Goal: Information Seeking & Learning: Learn about a topic

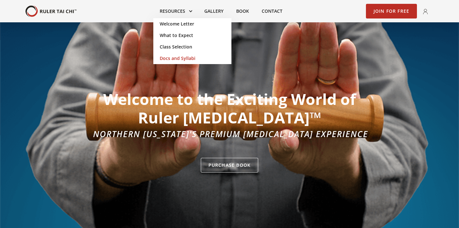
click at [177, 58] on link "Docs and Syllabi" at bounding box center [192, 58] width 78 height 11
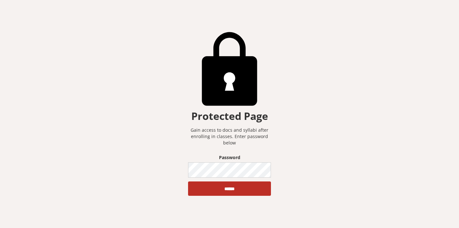
click at [177, 58] on div "Protected Page Gain access to docs and syllabi after enrolling in classes. Ente…" at bounding box center [229, 114] width 459 height 228
click at [230, 188] on input "******" at bounding box center [229, 188] width 83 height 15
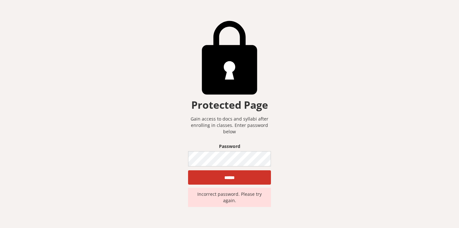
click at [240, 180] on input "******" at bounding box center [229, 177] width 83 height 15
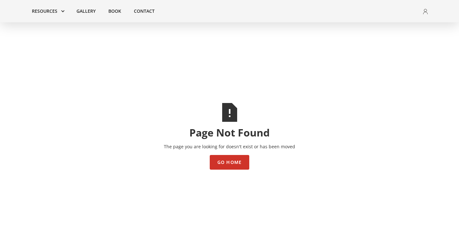
click at [230, 163] on link "Go Home" at bounding box center [230, 162] width 40 height 15
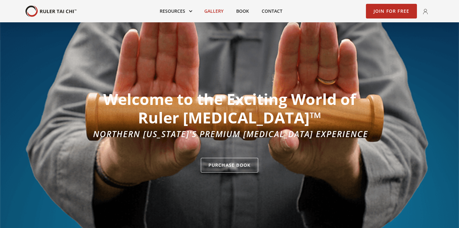
click at [212, 10] on link "Gallery" at bounding box center [214, 11] width 32 height 14
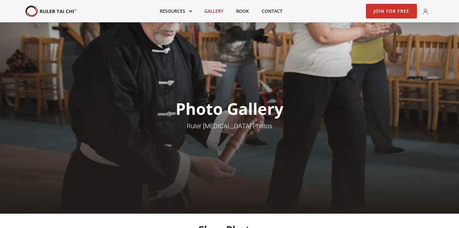
click at [388, 10] on link "Join for Free" at bounding box center [391, 11] width 51 height 15
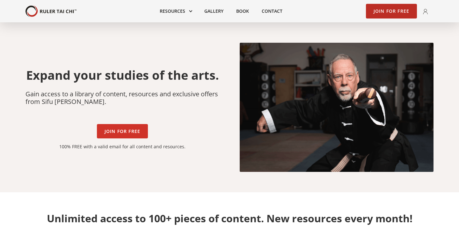
click at [127, 131] on link "Join for Free" at bounding box center [122, 131] width 51 height 15
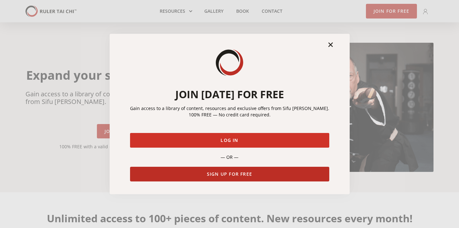
click at [231, 141] on button "Log in" at bounding box center [229, 140] width 199 height 15
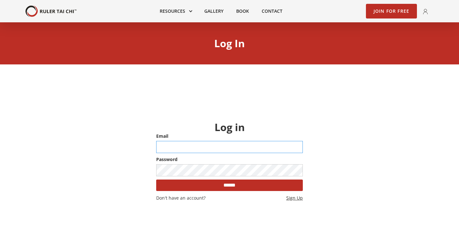
type input "**********"
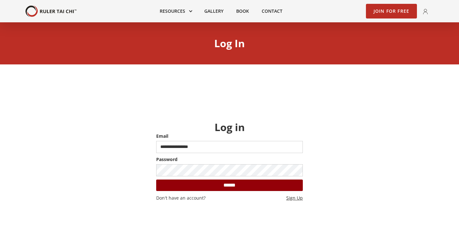
click at [226, 187] on input "******" at bounding box center [229, 184] width 147 height 11
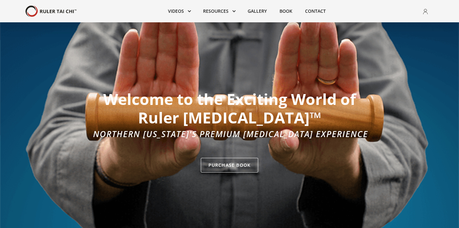
type input "**********"
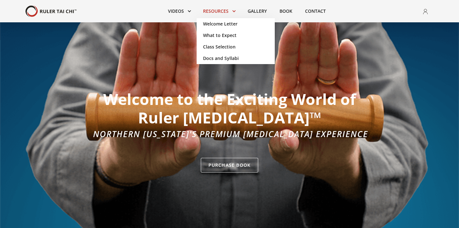
click at [200, 10] on link at bounding box center [219, 11] width 45 height 14
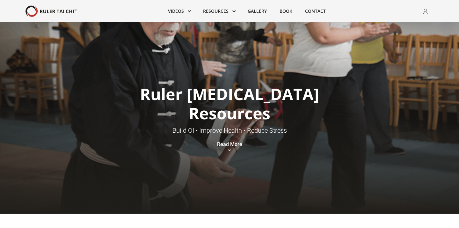
drag, startPoint x: 197, startPoint y: 62, endPoint x: 98, endPoint y: 55, distance: 99.3
click at [98, 55] on div "Ruler T'ai Chi Resources Build QI • Improve Health • Reduce Stress Read More" at bounding box center [229, 117] width 459 height 191
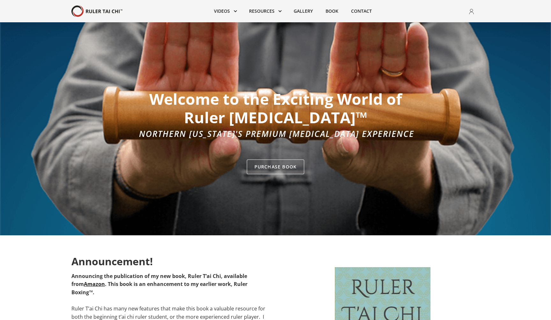
drag, startPoint x: 112, startPoint y: 122, endPoint x: 120, endPoint y: 122, distance: 8.3
click at [113, 122] on div "Welcome to the Exciting World of Ruler Tai Chi™ Northern Colorado's Premium Tai…" at bounding box center [275, 128] width 551 height 213
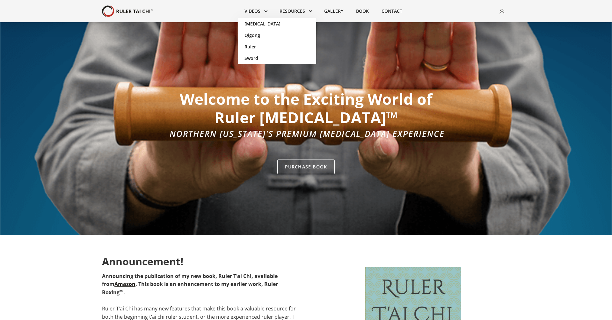
click at [252, 8] on link at bounding box center [255, 11] width 35 height 14
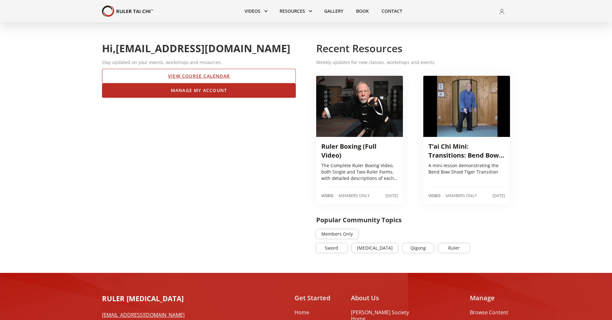
click at [252, 24] on div "Hi, [EMAIL_ADDRESS][DOMAIN_NAME] Stay updated on your events, workshops and res…" at bounding box center [306, 147] width 408 height 251
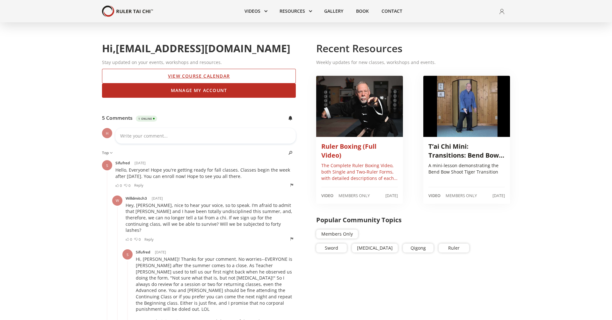
click at [325, 114] on img at bounding box center [359, 106] width 87 height 61
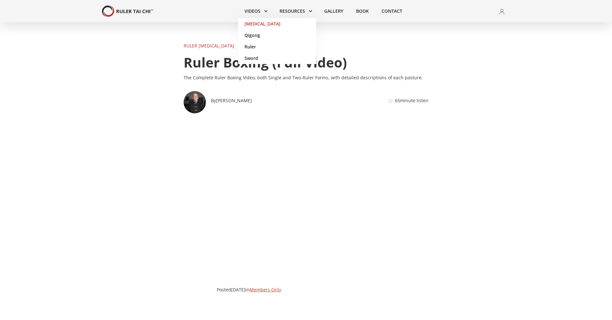
click at [255, 22] on link "[MEDICAL_DATA]" at bounding box center [277, 23] width 78 height 11
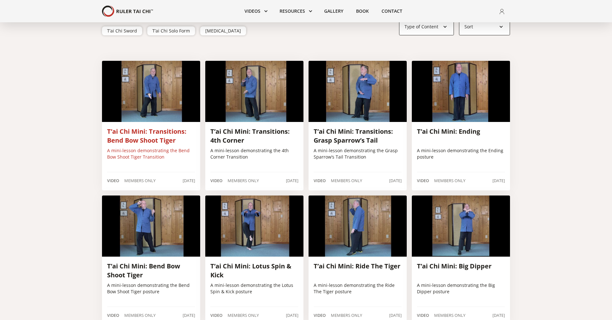
scroll to position [60, 0]
click at [152, 139] on h3 "T’ai Chi Mini: Transitions: Bend Bow Shoot Tiger" at bounding box center [151, 136] width 88 height 18
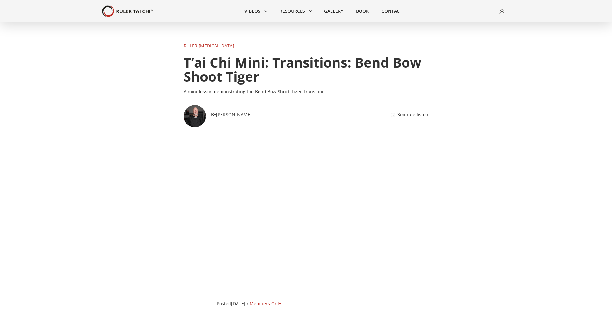
click at [122, 188] on div "Ruler Tai Chi T’ai Chi Mini: Transitions: Bend Bow Shoot Tiger A mini-lesson de…" at bounding box center [306, 314] width 408 height 542
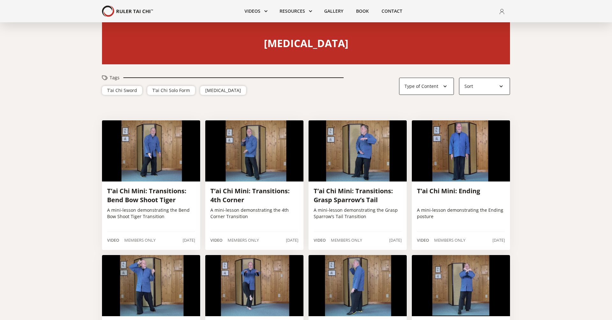
scroll to position [60, 0]
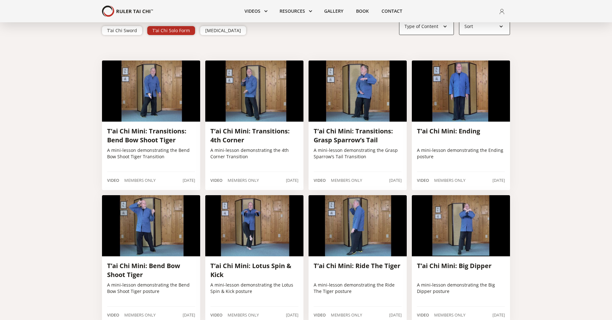
click at [174, 30] on div "T’ai Chi Solo Form" at bounding box center [171, 30] width 38 height 6
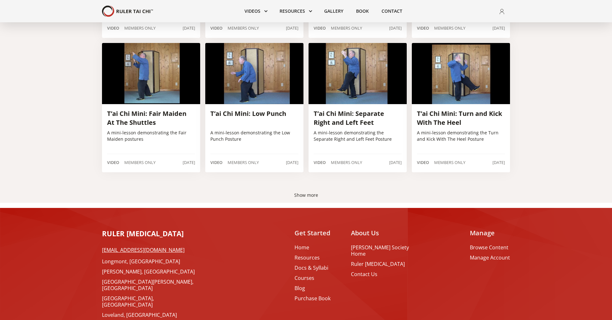
scroll to position [348, 0]
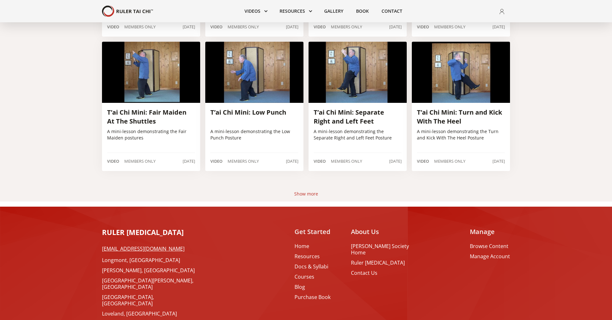
click at [302, 194] on div "Show more" at bounding box center [306, 194] width 24 height 6
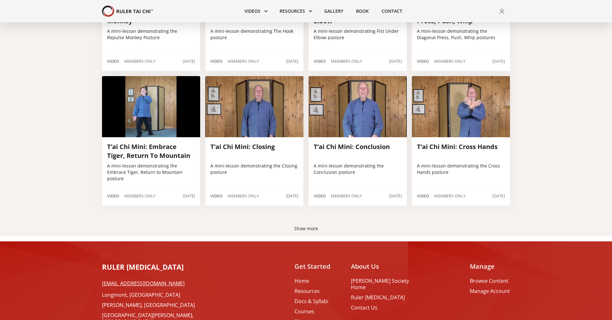
scroll to position [719, 0]
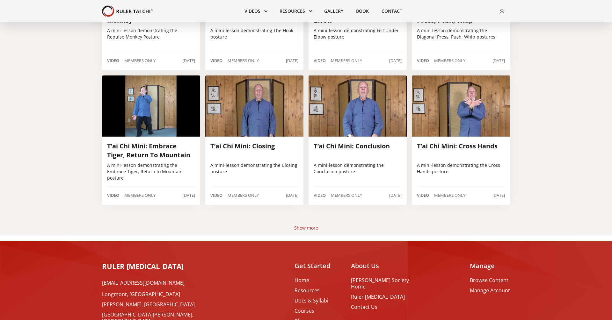
click at [304, 230] on div "Show more" at bounding box center [306, 228] width 24 height 6
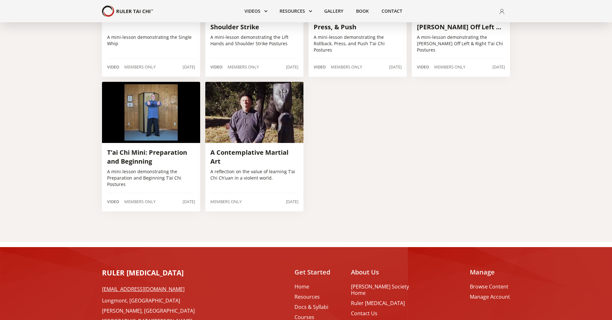
scroll to position [1117, 0]
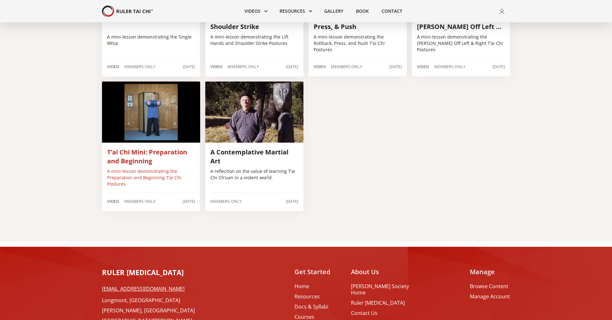
click at [148, 141] on img at bounding box center [151, 112] width 98 height 61
click at [139, 171] on p "A mini-lesson demonstrating the Preparation and Beginning T’ai Chi Postures" at bounding box center [151, 177] width 88 height 19
click at [138, 137] on img at bounding box center [151, 112] width 98 height 61
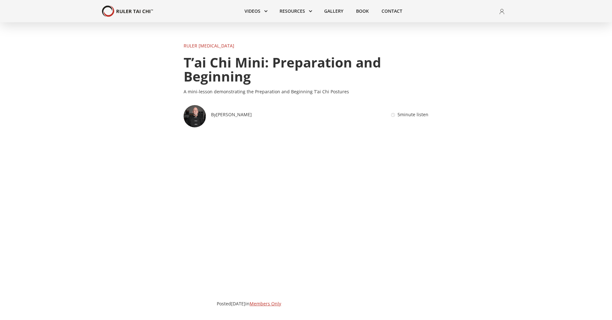
click at [260, 11] on link at bounding box center [255, 11] width 35 height 14
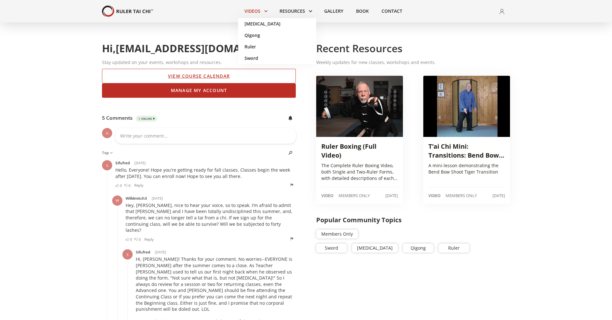
click at [259, 10] on link at bounding box center [255, 11] width 35 height 14
click at [252, 24] on link "[MEDICAL_DATA]" at bounding box center [277, 23] width 78 height 11
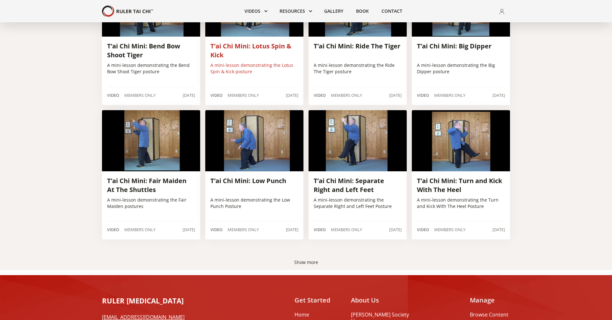
scroll to position [283, 0]
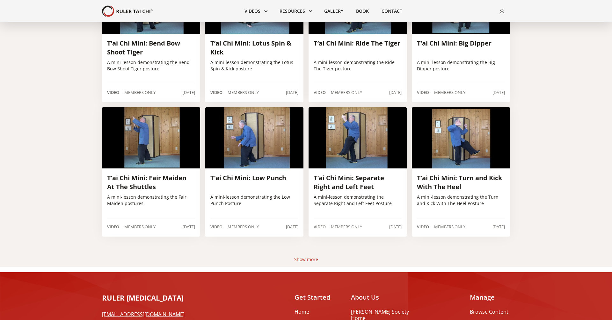
click at [307, 260] on div "Show more" at bounding box center [306, 260] width 24 height 6
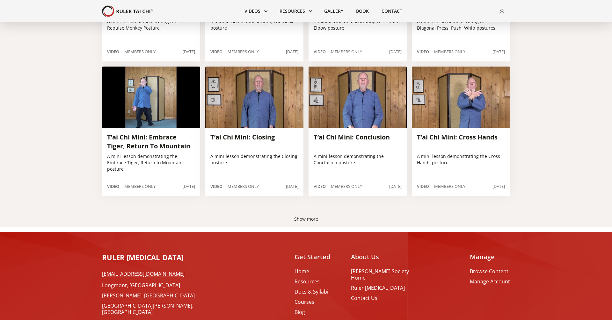
scroll to position [728, 0]
click at [303, 219] on div "Show more" at bounding box center [306, 219] width 24 height 6
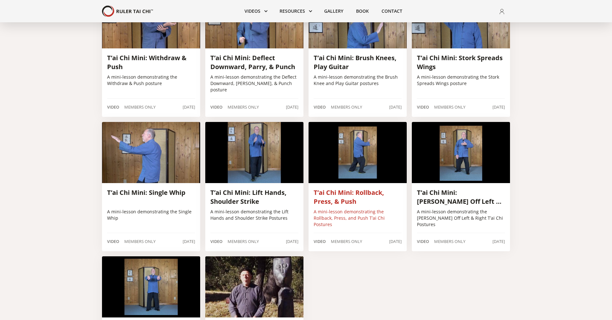
scroll to position [942, 0]
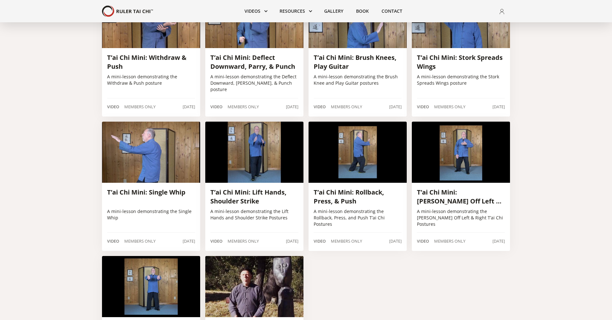
click at [435, 191] on h3 "T’ai Chi Mini: Ward Off Left & Right" at bounding box center [461, 197] width 88 height 18
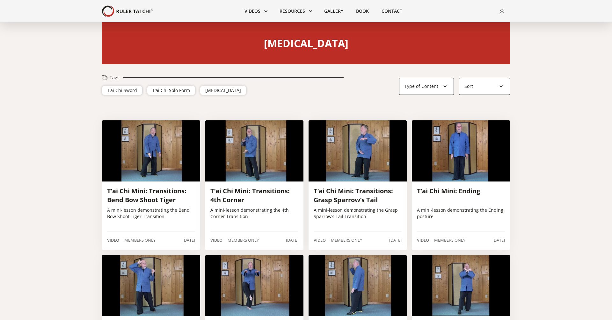
scroll to position [399, 0]
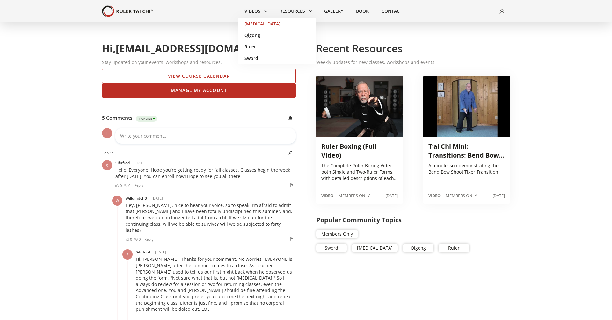
click at [250, 23] on link "[MEDICAL_DATA]" at bounding box center [277, 23] width 78 height 11
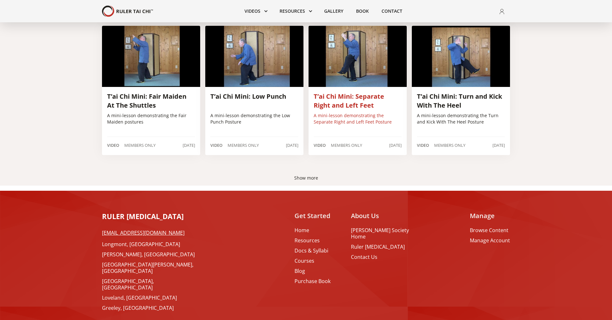
scroll to position [365, 0]
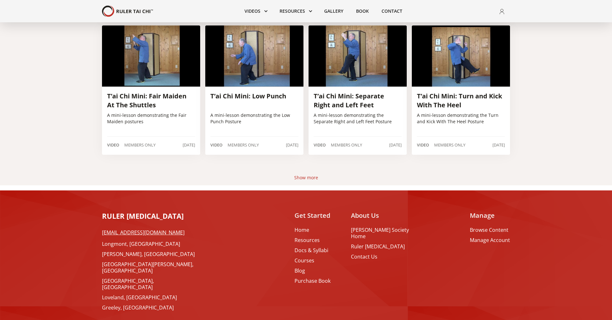
click at [305, 177] on div "Show more" at bounding box center [306, 178] width 24 height 6
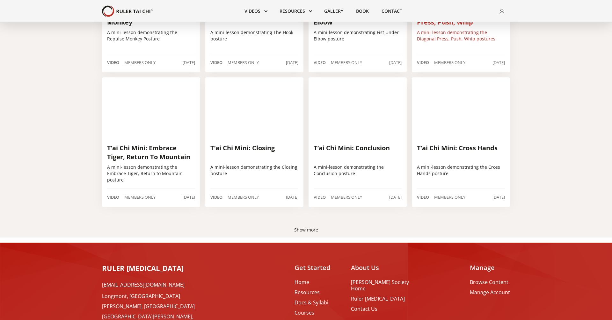
scroll to position [719, 0]
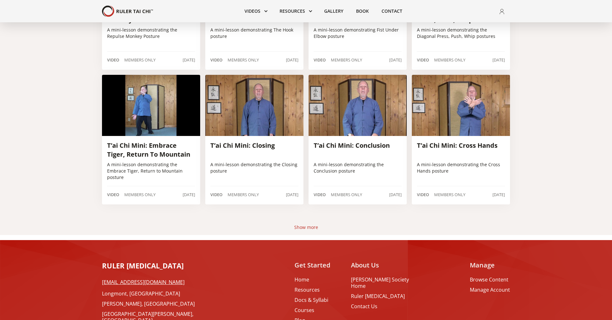
click at [302, 228] on div "Show more" at bounding box center [306, 227] width 24 height 6
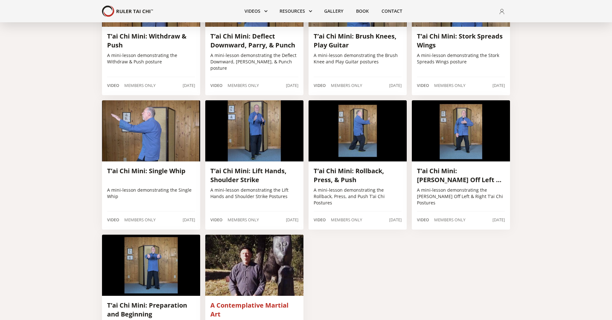
scroll to position [962, 0]
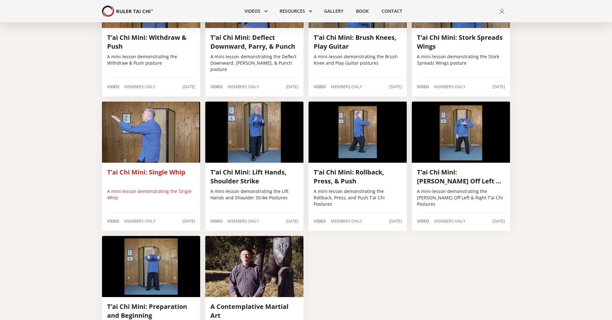
click at [151, 173] on h3 "T’ai Chi Mini: Single Whip" at bounding box center [151, 172] width 88 height 9
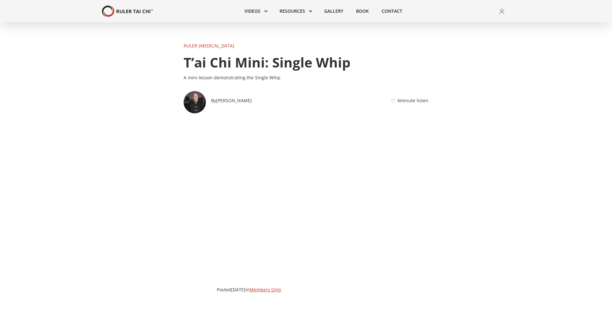
click at [145, 185] on div "Ruler [MEDICAL_DATA] T’ai Chi Mini: Single Whip A mini-lesson demonstrating the…" at bounding box center [306, 307] width 408 height 528
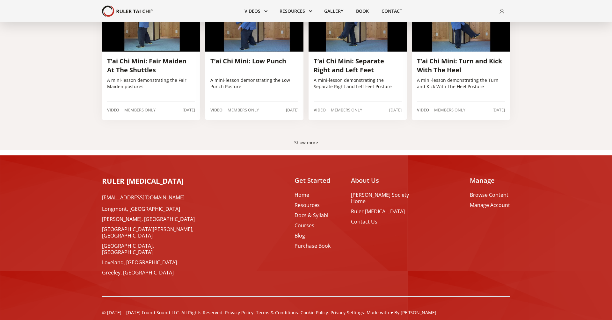
scroll to position [399, 0]
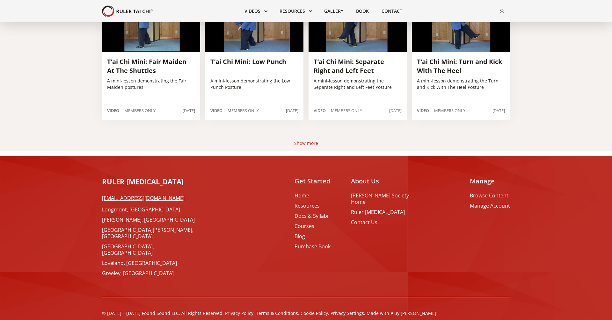
click at [304, 145] on div "Show more" at bounding box center [306, 143] width 24 height 6
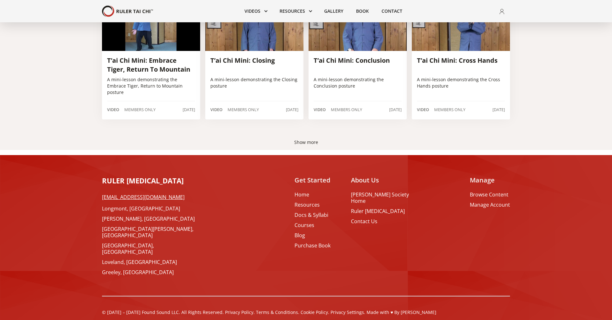
scroll to position [804, 0]
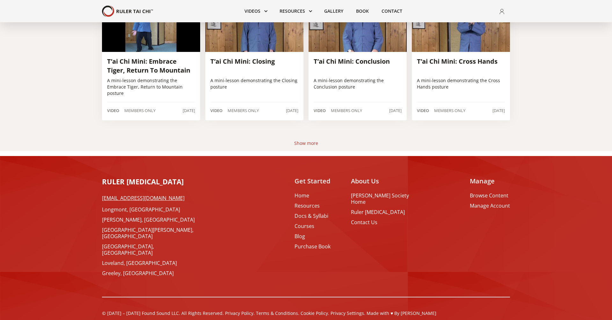
click at [306, 144] on div "Show more" at bounding box center [306, 143] width 24 height 6
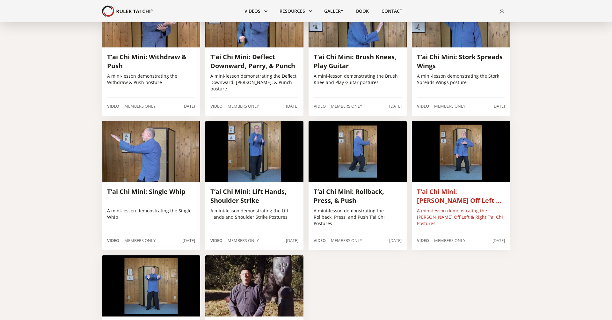
scroll to position [942, 0]
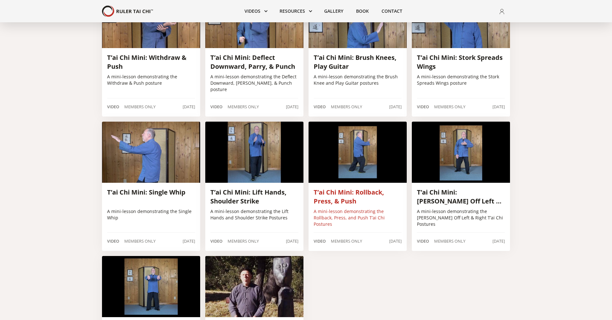
click at [352, 197] on h3 "T’ai Chi Mini: Rollback, Press, & Push" at bounding box center [358, 197] width 88 height 18
